Goal: Task Accomplishment & Management: Manage account settings

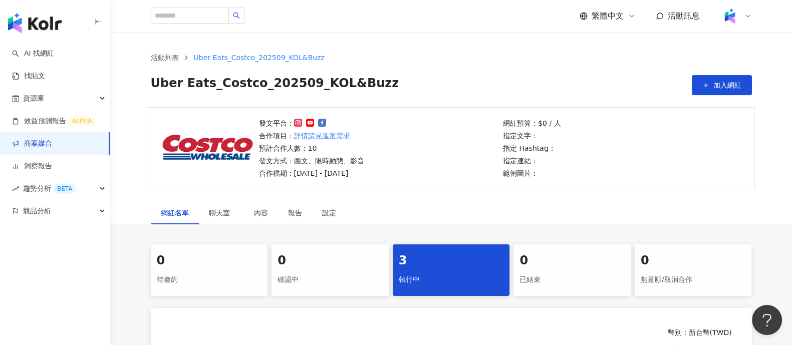
scroll to position [188, 0]
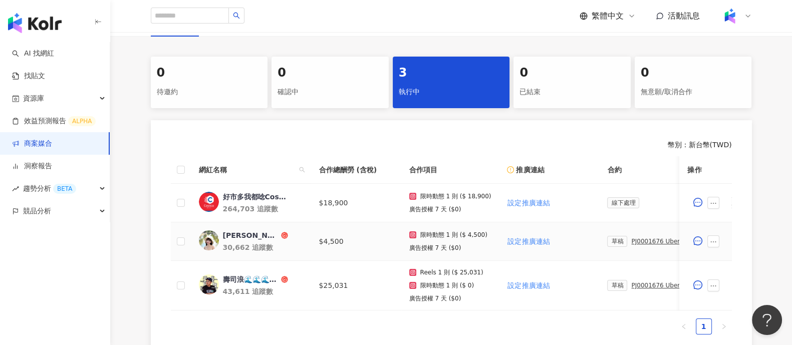
click at [640, 242] on div "PJ0001676 Uber Eats_Costco_202509_KOL&Buzz" at bounding box center [659, 241] width 56 height 7
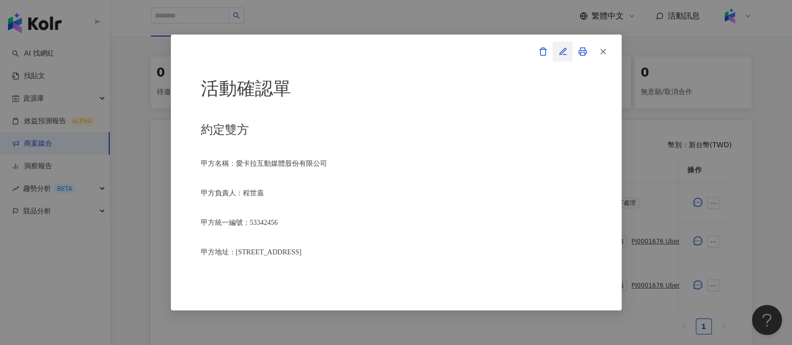
click at [557, 56] on button "button" at bounding box center [563, 52] width 20 height 20
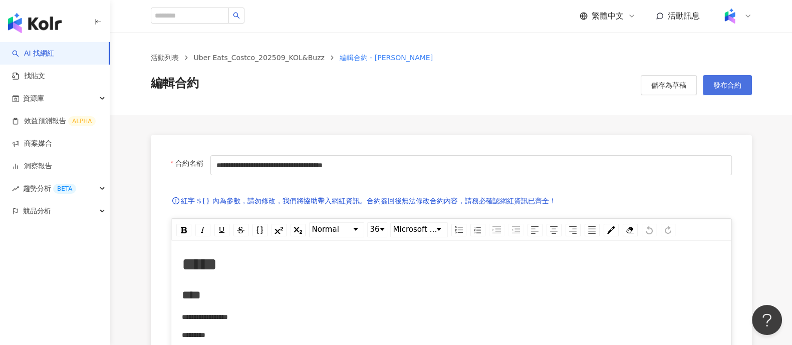
click at [735, 79] on button "發布合約" at bounding box center [727, 85] width 49 height 20
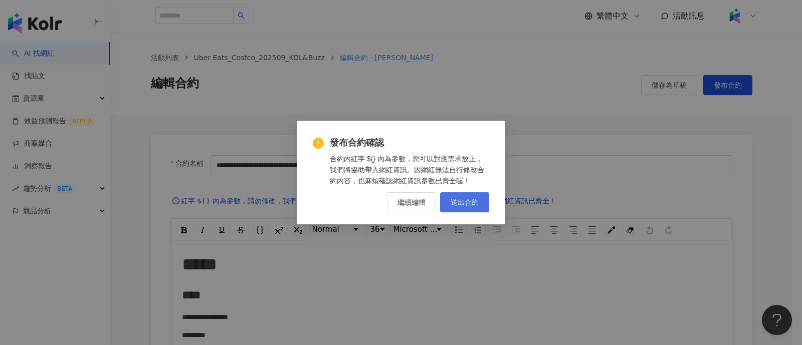
click at [484, 201] on button "送出合約" at bounding box center [464, 202] width 49 height 20
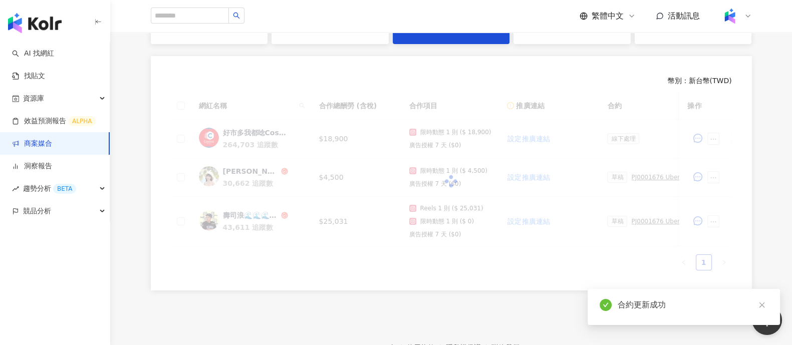
scroll to position [323, 0]
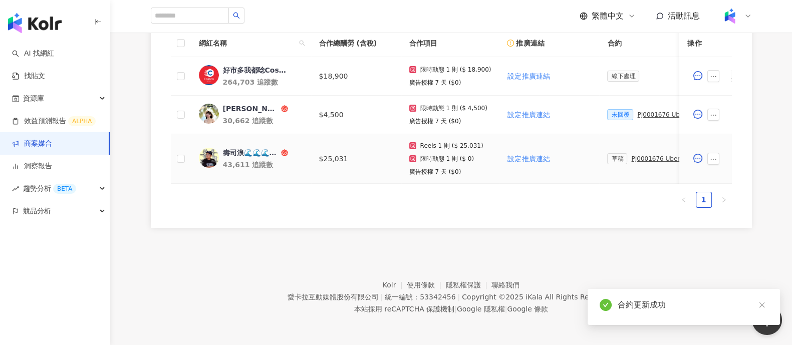
click at [636, 155] on div "PJ0001676 Uber Eats_Costco_202509_KOL&Buzz" at bounding box center [659, 158] width 56 height 7
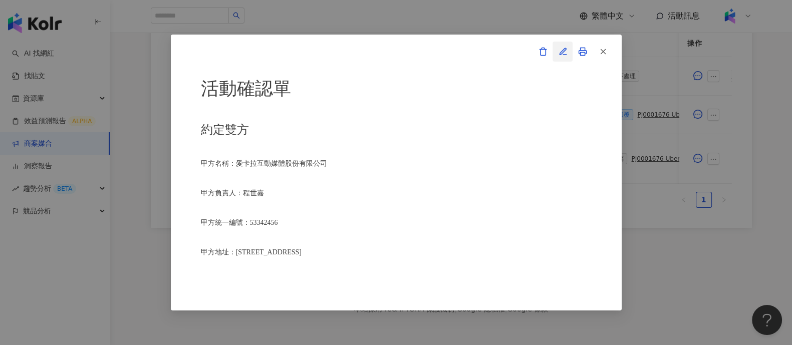
click at [560, 53] on icon "button" at bounding box center [563, 51] width 7 height 7
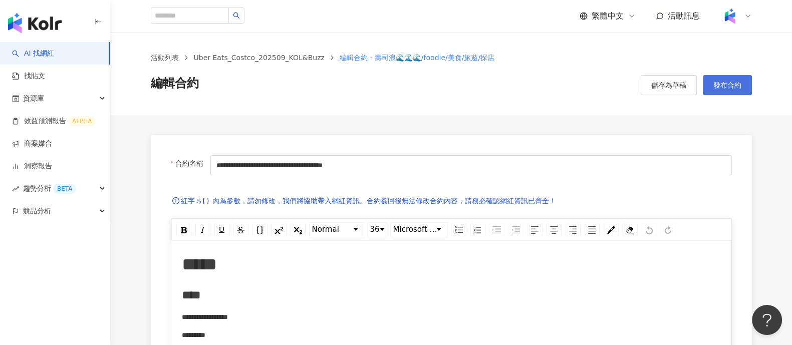
click at [718, 83] on span "發布合約" at bounding box center [728, 85] width 28 height 8
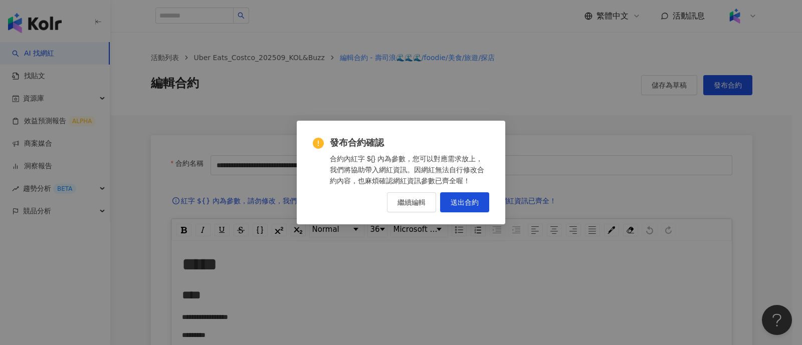
click at [483, 197] on button "送出合約" at bounding box center [464, 202] width 49 height 20
